Goal: Task Accomplishment & Management: Use online tool/utility

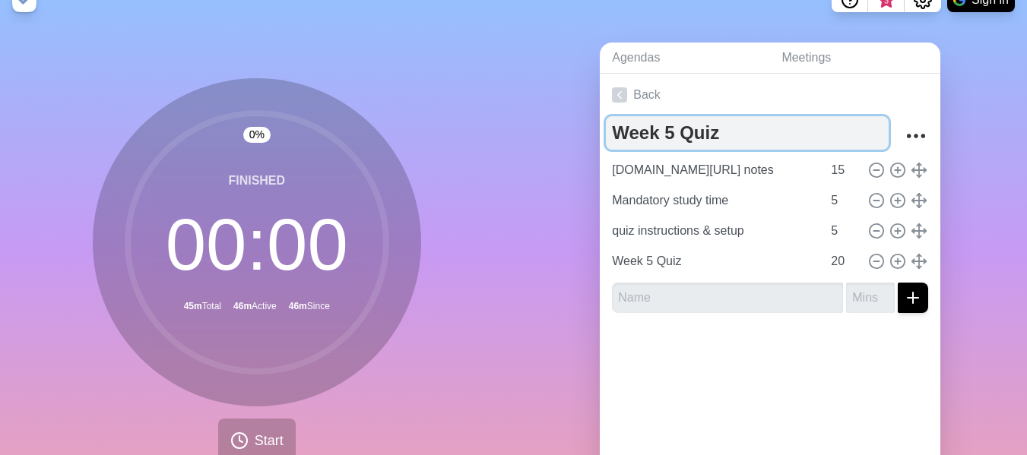
click at [697, 137] on textarea "Week 5 Quiz" at bounding box center [747, 132] width 283 height 33
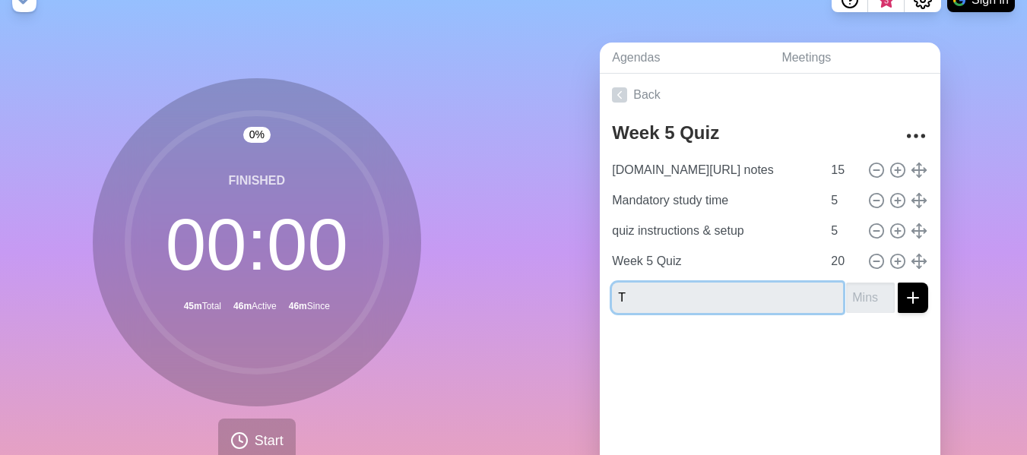
click at [749, 305] on input "T" at bounding box center [727, 298] width 231 height 30
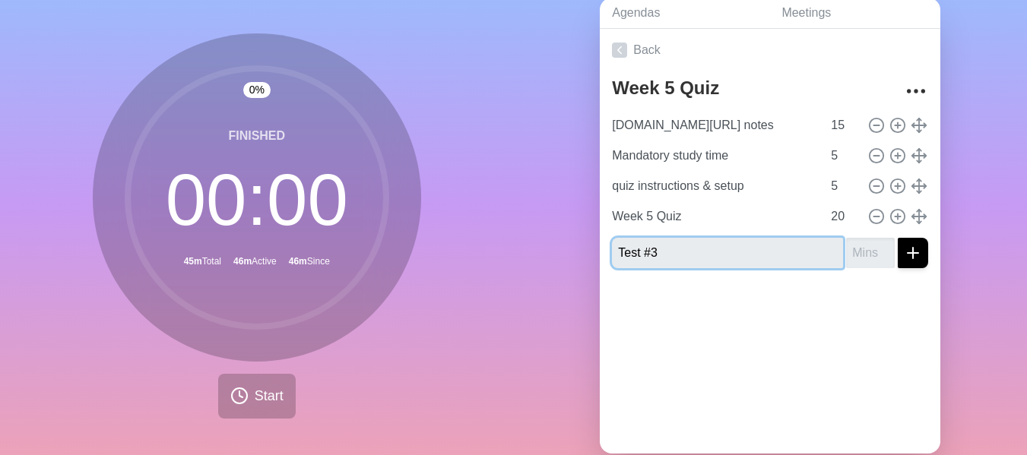
scroll to position [109, 0]
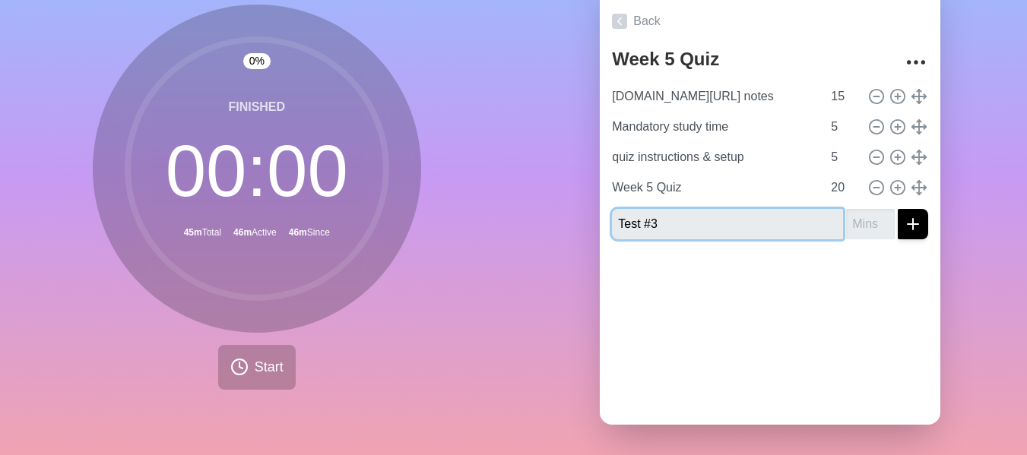
type input "Test #3"
click at [790, 261] on div at bounding box center [769, 281] width 340 height 61
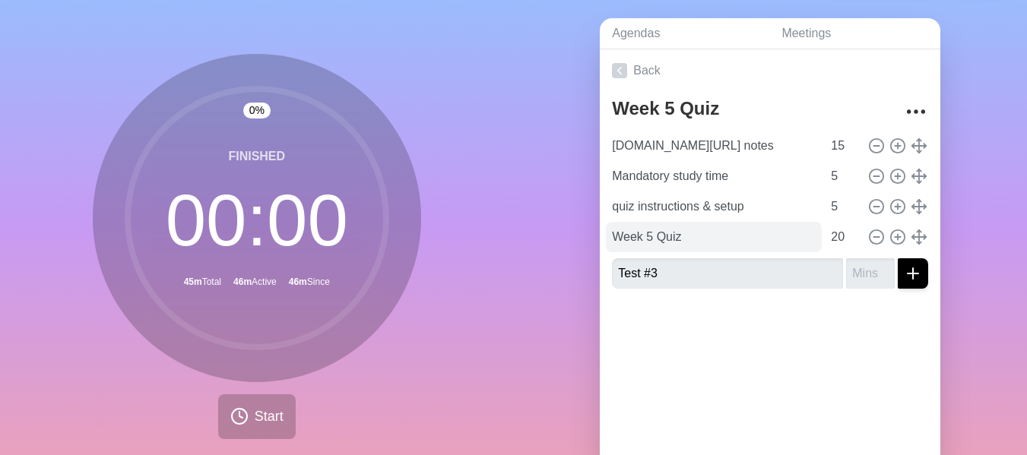
scroll to position [76, 0]
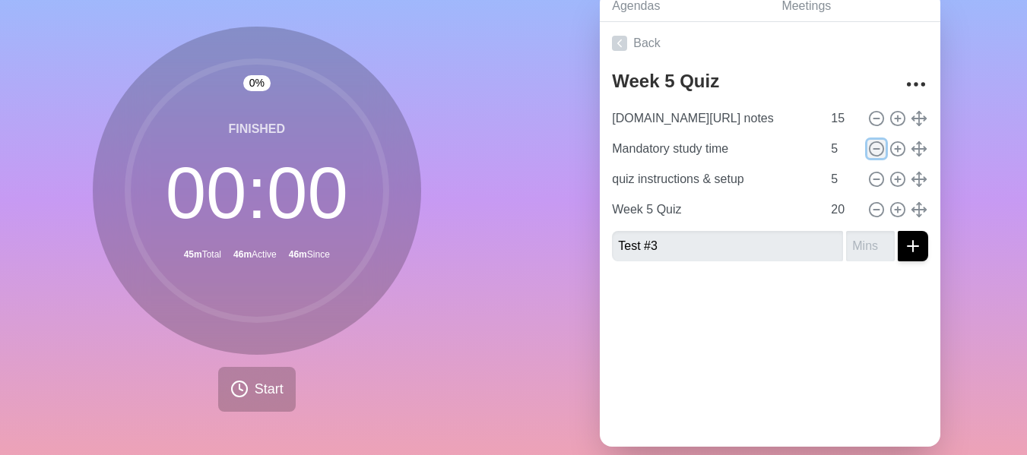
click at [868, 146] on icon at bounding box center [876, 149] width 17 height 17
type input "quiz instructions & setup"
type input "Week 5 Quiz"
type input "20"
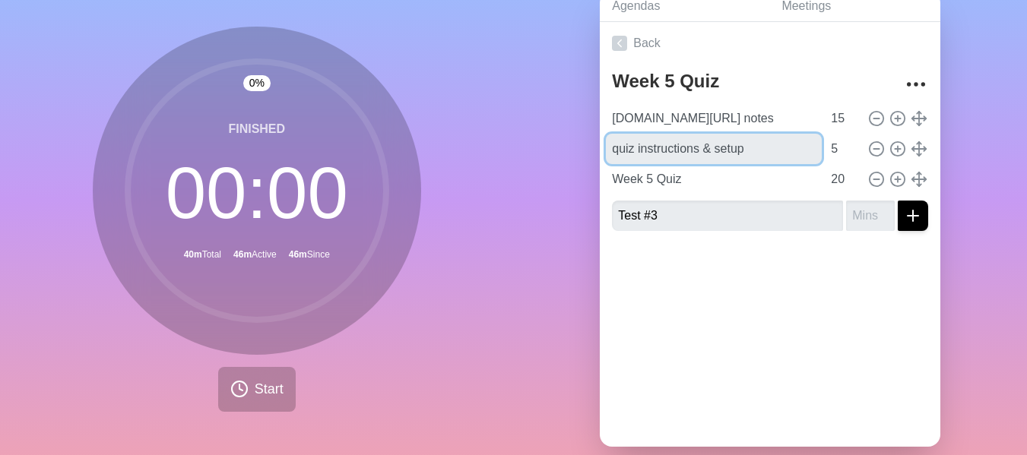
drag, startPoint x: 628, startPoint y: 150, endPoint x: 512, endPoint y: 148, distance: 116.3
click at [512, 148] on div "0 % Finished 00 : 00 40m Total 46m Active 46m Since Start Agendas Meetings Back…" at bounding box center [513, 225] width 1027 height 505
type input "Test instructions & setup"
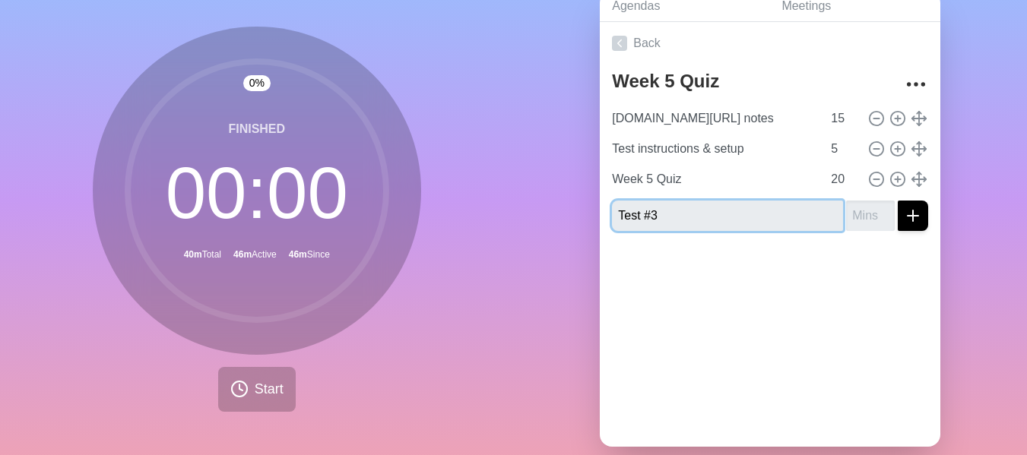
drag, startPoint x: 660, startPoint y: 217, endPoint x: 507, endPoint y: 230, distance: 153.3
click at [507, 230] on div "0 % Finished 00 : 00 40m Total 46m Active 46m Since Start Agendas Meetings Back…" at bounding box center [513, 225] width 1027 height 505
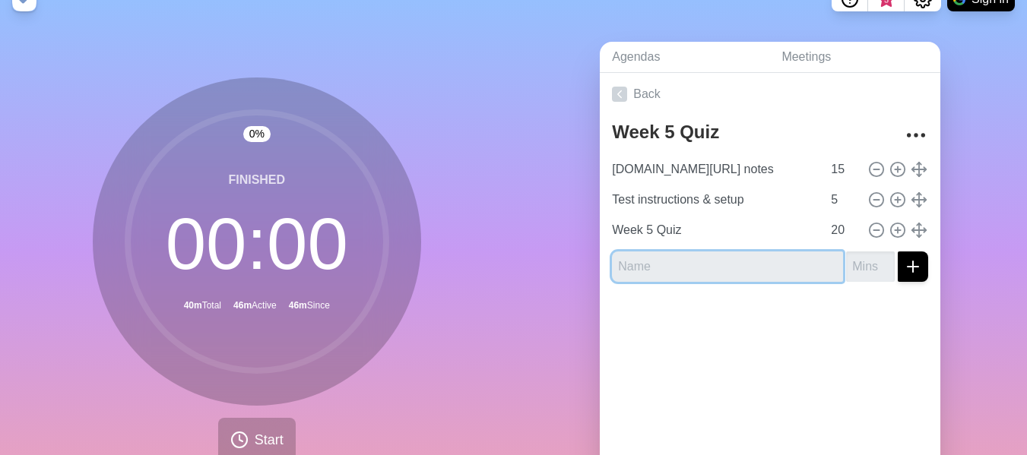
scroll to position [0, 0]
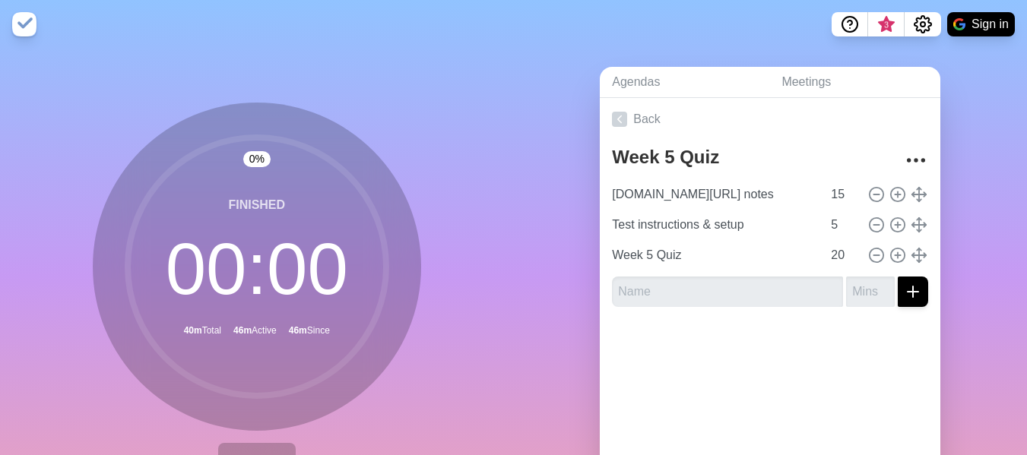
click at [729, 360] on div at bounding box center [769, 349] width 340 height 61
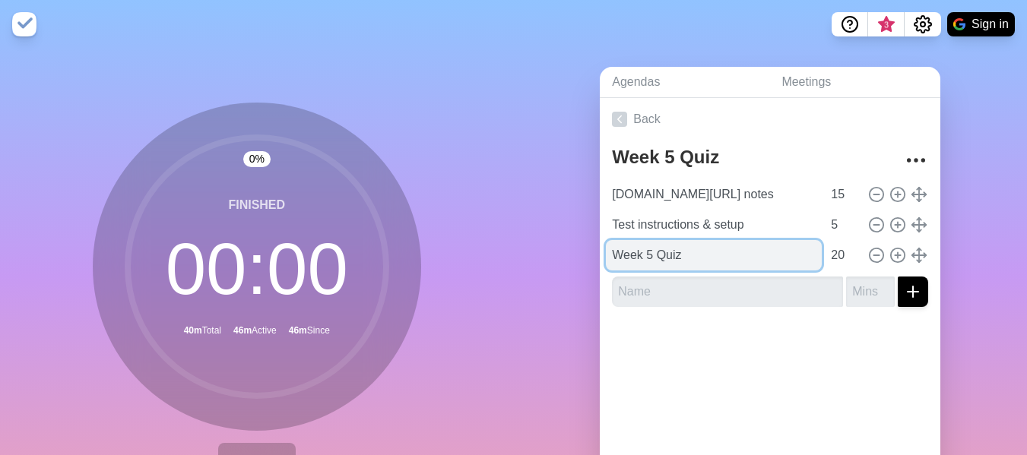
click at [677, 257] on input "Week 5 Quiz" at bounding box center [714, 255] width 216 height 30
drag, startPoint x: 676, startPoint y: 257, endPoint x: 478, endPoint y: 256, distance: 198.3
click at [478, 256] on div "0 % Finished 00 : 00 40m Total 46m Active 46m Since Start Agendas Meetings Back…" at bounding box center [513, 301] width 1027 height 505
paste input "Test #3"
drag, startPoint x: 587, startPoint y: 261, endPoint x: 404, endPoint y: 266, distance: 183.2
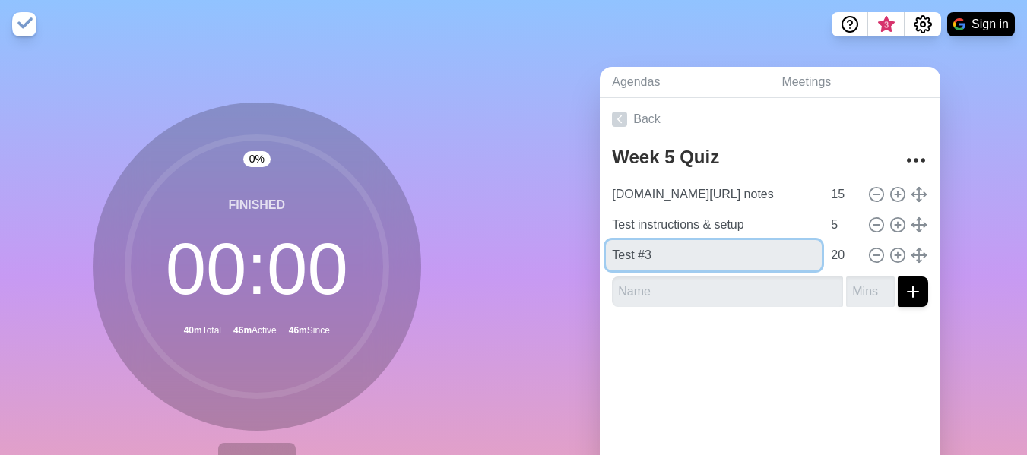
click at [405, 265] on div "0 % Finished 00 : 00 40m Total 46m Active 46m Since Start Agendas Meetings Back…" at bounding box center [513, 301] width 1027 height 505
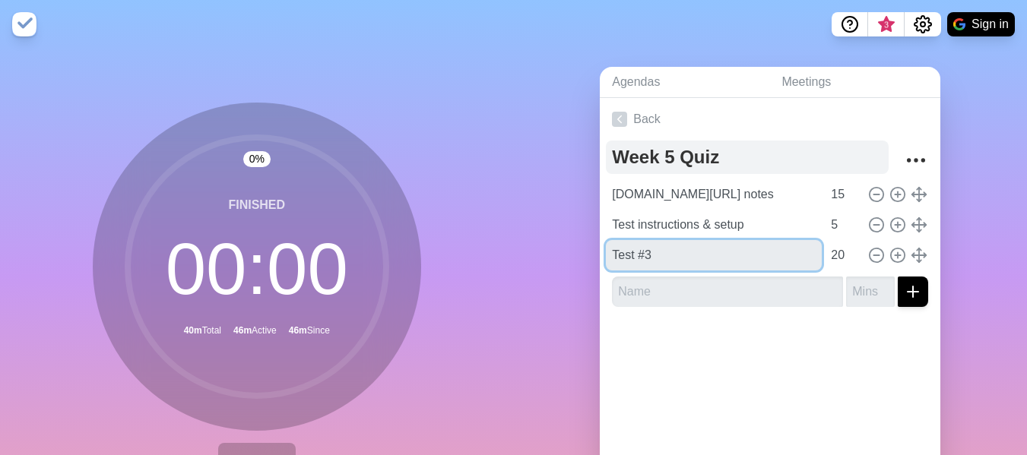
type input "Test #3"
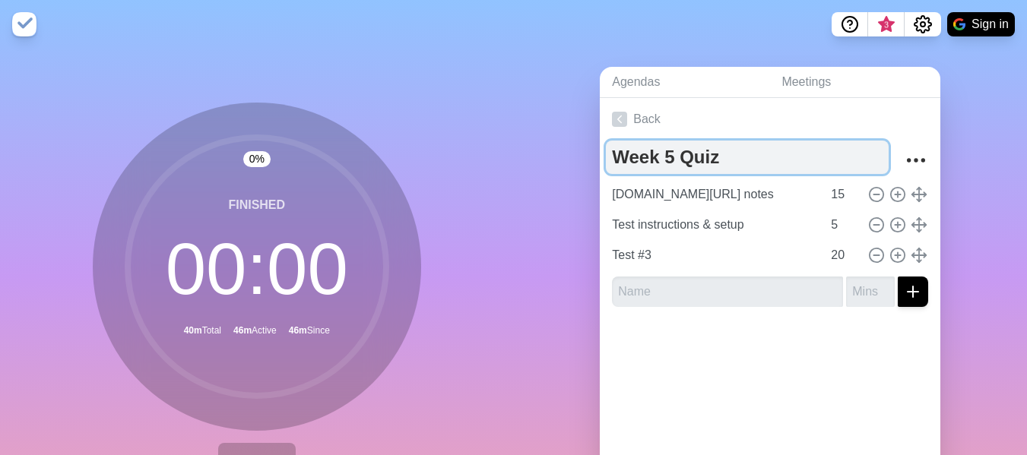
click at [707, 149] on textarea "Week 5 Quiz" at bounding box center [747, 157] width 283 height 33
drag, startPoint x: 717, startPoint y: 160, endPoint x: 441, endPoint y: 153, distance: 275.9
click at [441, 153] on div "0 % Finished 00 : 00 40m Total 46m Active 46m Since Start Agendas Meetings Back…" at bounding box center [513, 301] width 1027 height 505
paste textarea "Test #3"
type textarea "Test #3"
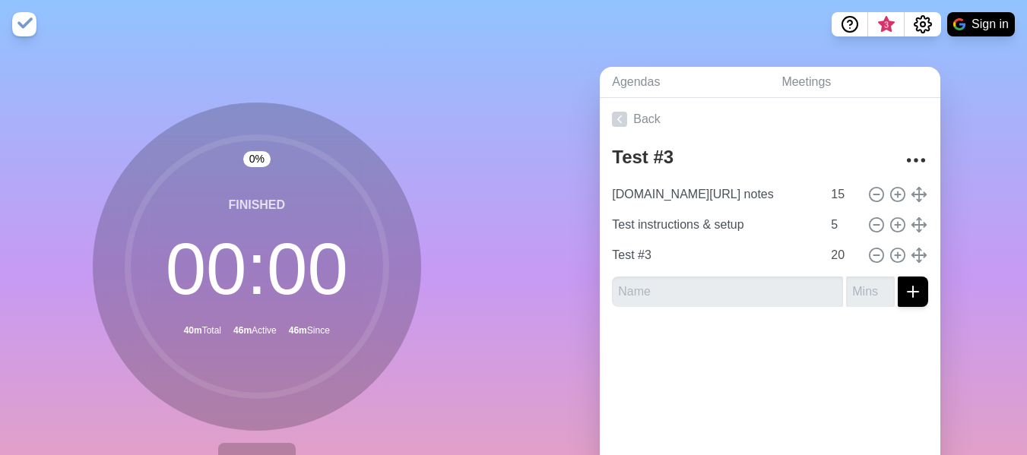
click at [529, 353] on div "Agendas Meetings Back Test #3 [DOMAIN_NAME][URL] notes 15 Test instructions & s…" at bounding box center [771, 301] width 514 height 505
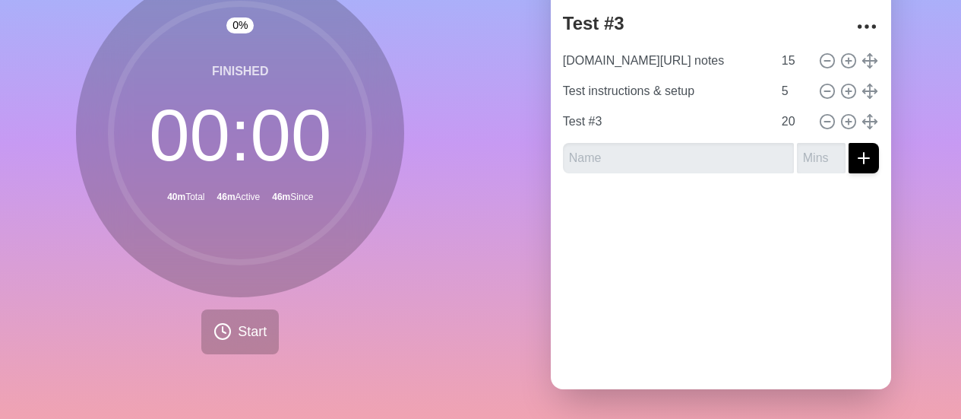
scroll to position [146, 0]
click at [224, 321] on icon at bounding box center [223, 330] width 18 height 18
click at [264, 325] on button "Start" at bounding box center [240, 330] width 78 height 45
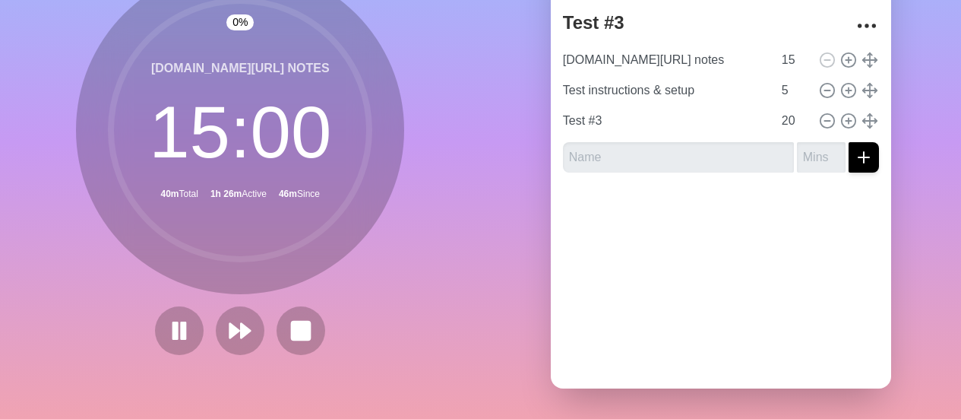
scroll to position [144, 0]
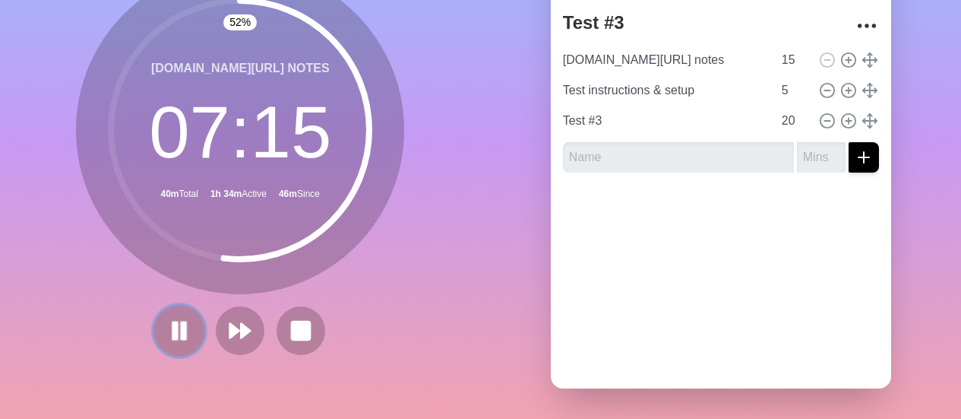
click at [172, 321] on icon at bounding box center [179, 331] width 26 height 26
click at [172, 321] on polygon at bounding box center [179, 330] width 14 height 18
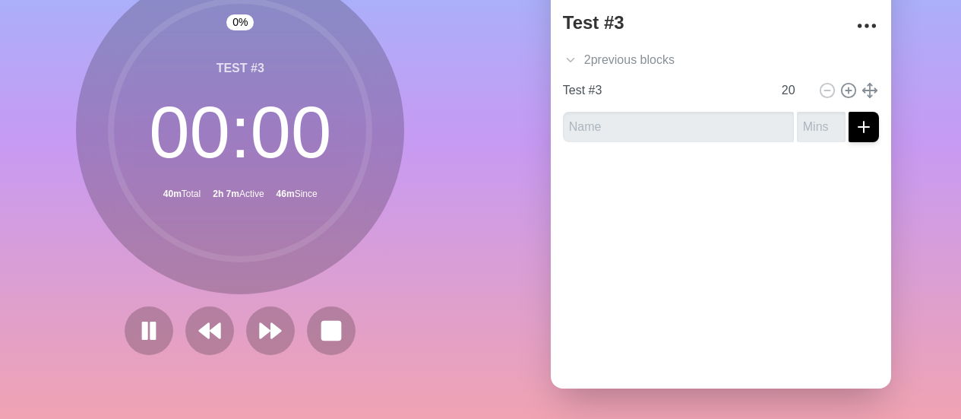
scroll to position [146, 0]
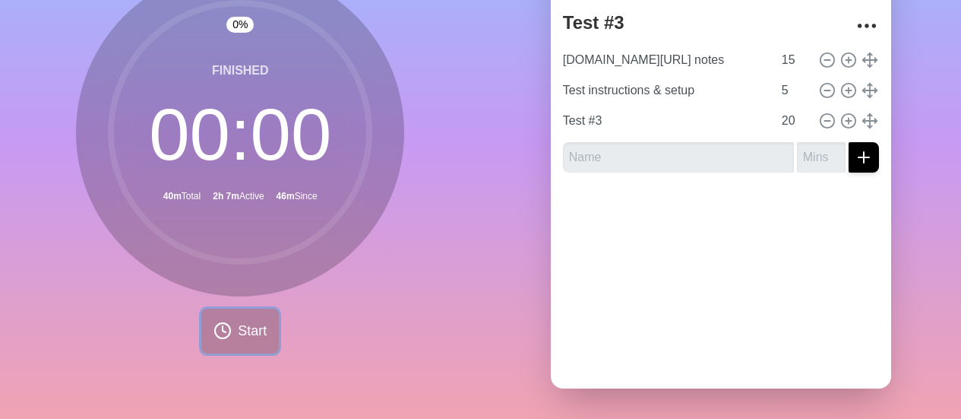
click at [254, 308] on button "Start" at bounding box center [240, 330] width 78 height 45
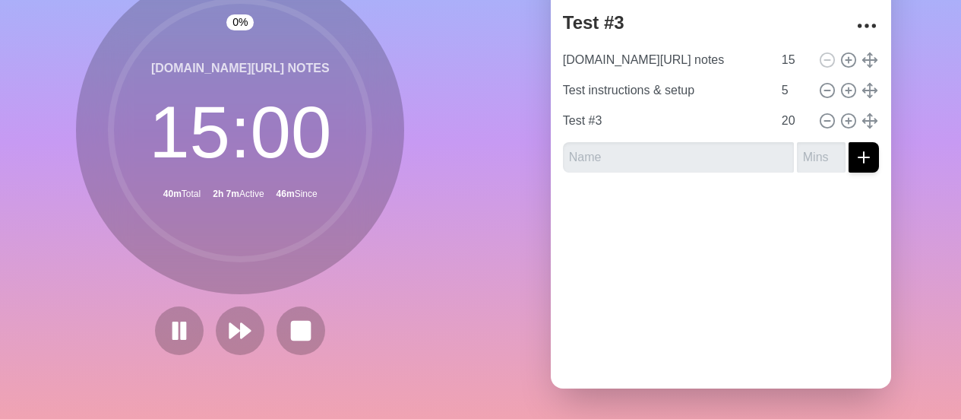
scroll to position [144, 0]
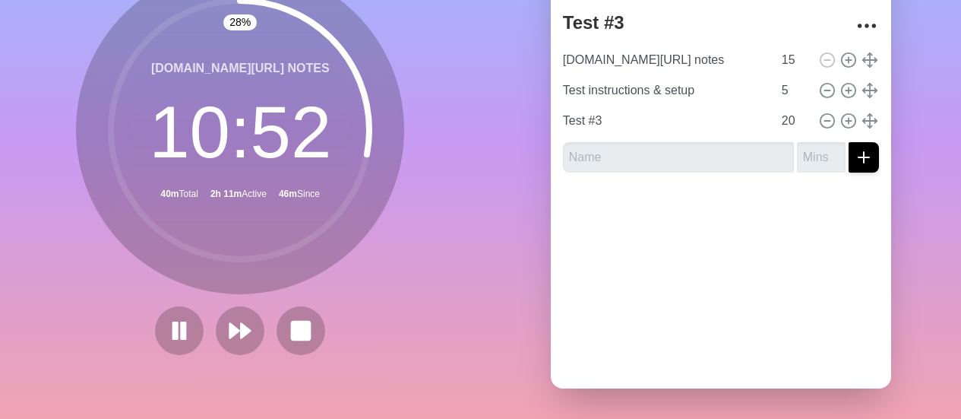
click at [171, 267] on icon at bounding box center [240, 130] width 304 height 304
drag, startPoint x: 166, startPoint y: 315, endPoint x: 168, endPoint y: 324, distance: 10.0
click at [173, 324] on rect at bounding box center [175, 330] width 5 height 17
click at [160, 331] on button at bounding box center [179, 330] width 51 height 51
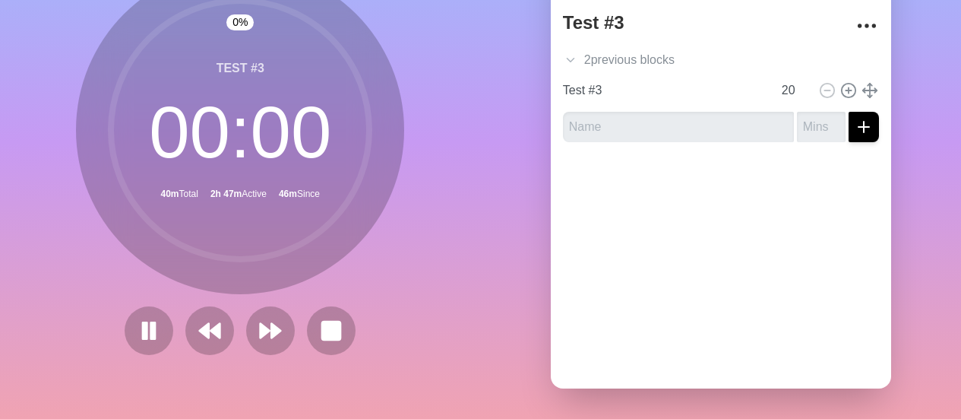
scroll to position [146, 0]
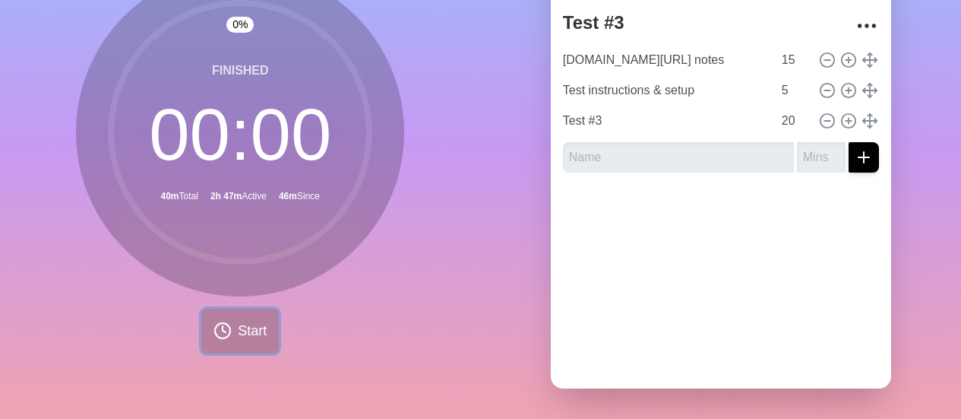
click at [242, 331] on button "Start" at bounding box center [240, 330] width 78 height 45
